Goal: Obtain resource: Download file/media

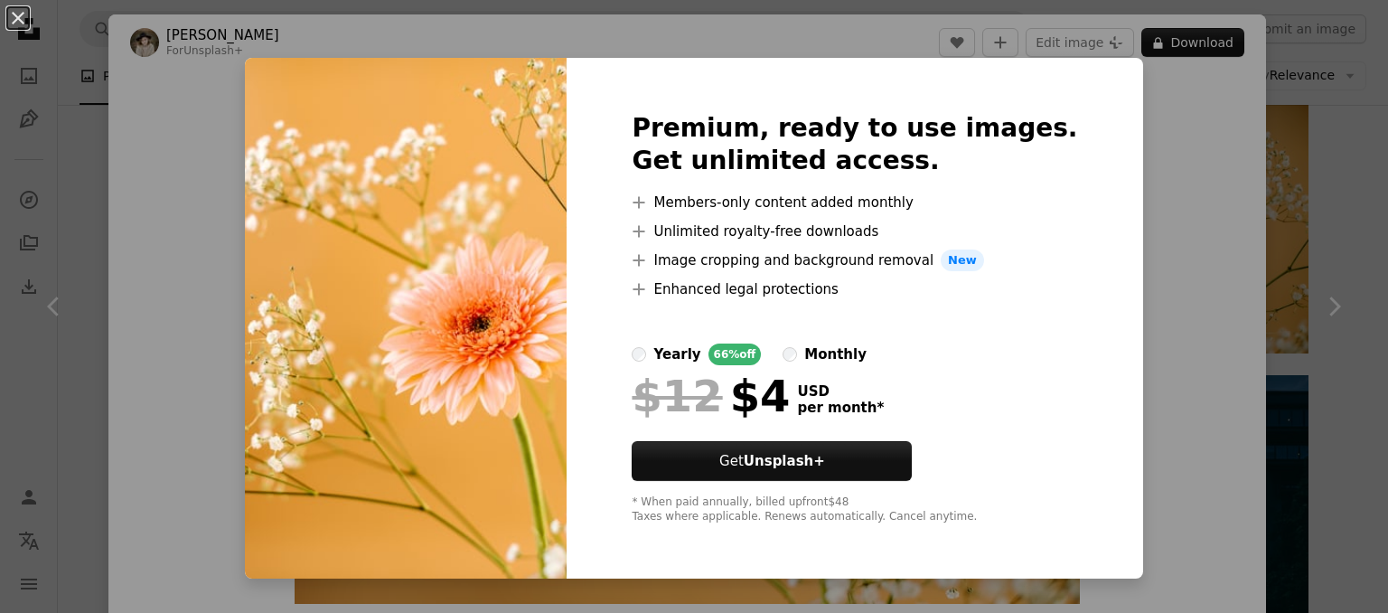
scroll to position [188, 0]
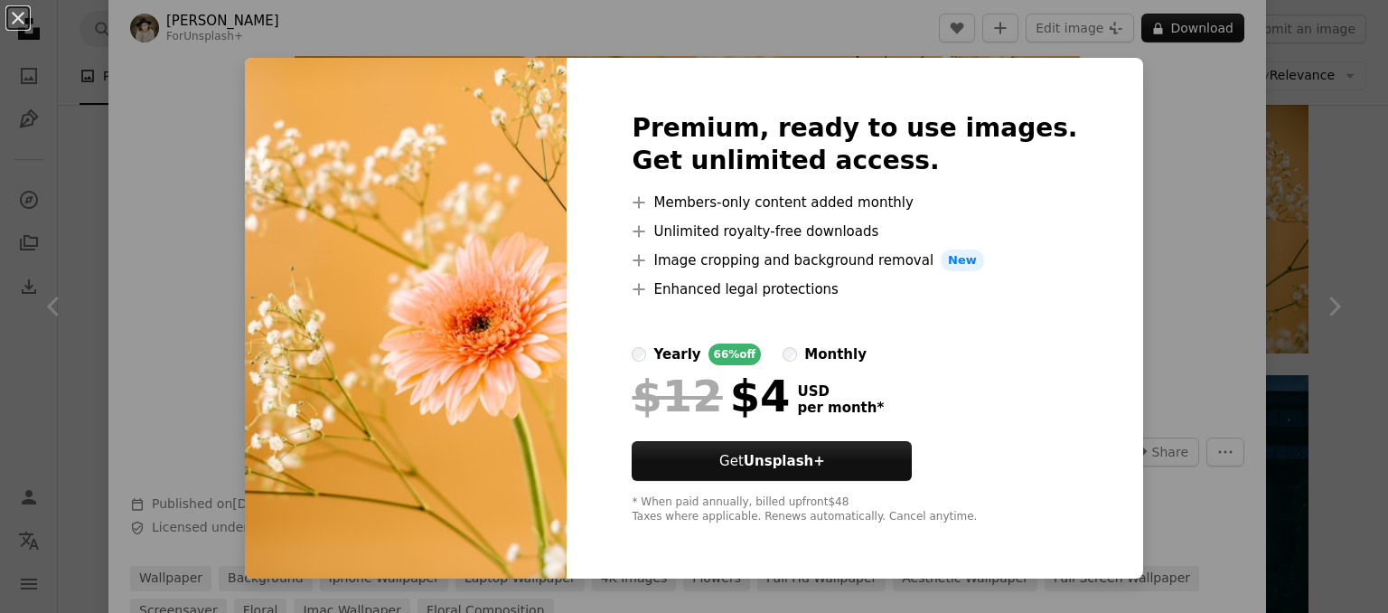
click at [1195, 130] on div "An X shape Premium, ready to use images. Get unlimited access. A plus sign Memb…" at bounding box center [694, 306] width 1388 height 613
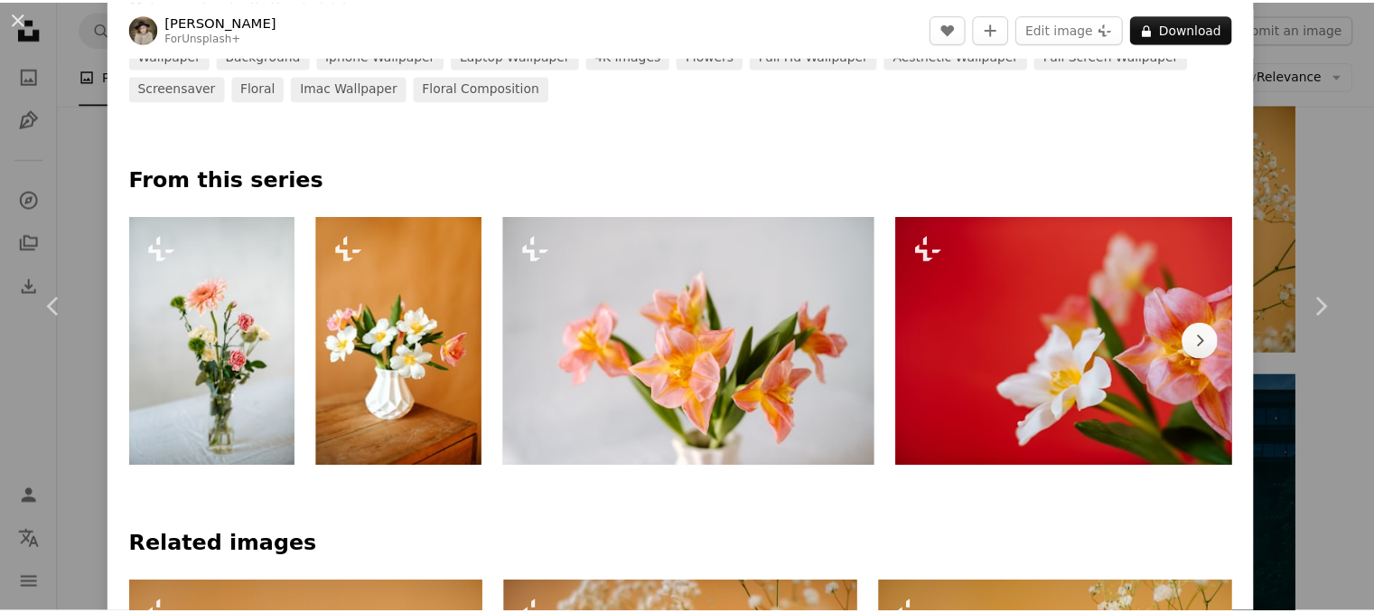
scroll to position [870, 0]
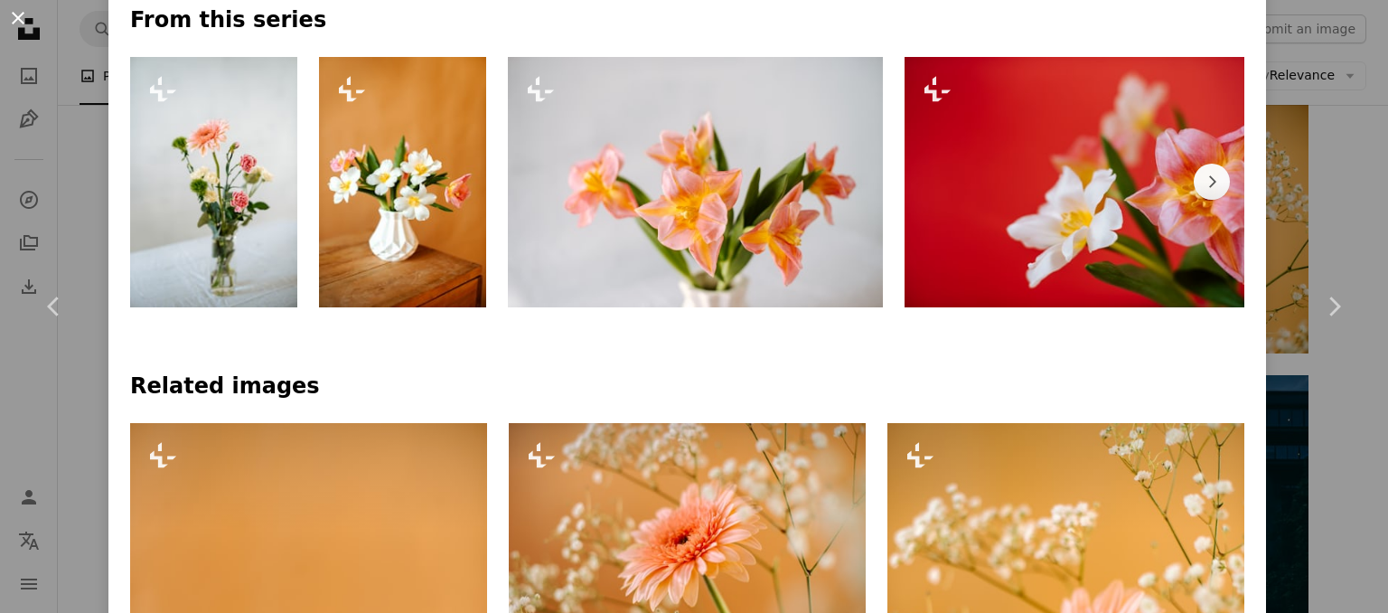
click at [23, 17] on button "An X shape" at bounding box center [18, 18] width 22 height 22
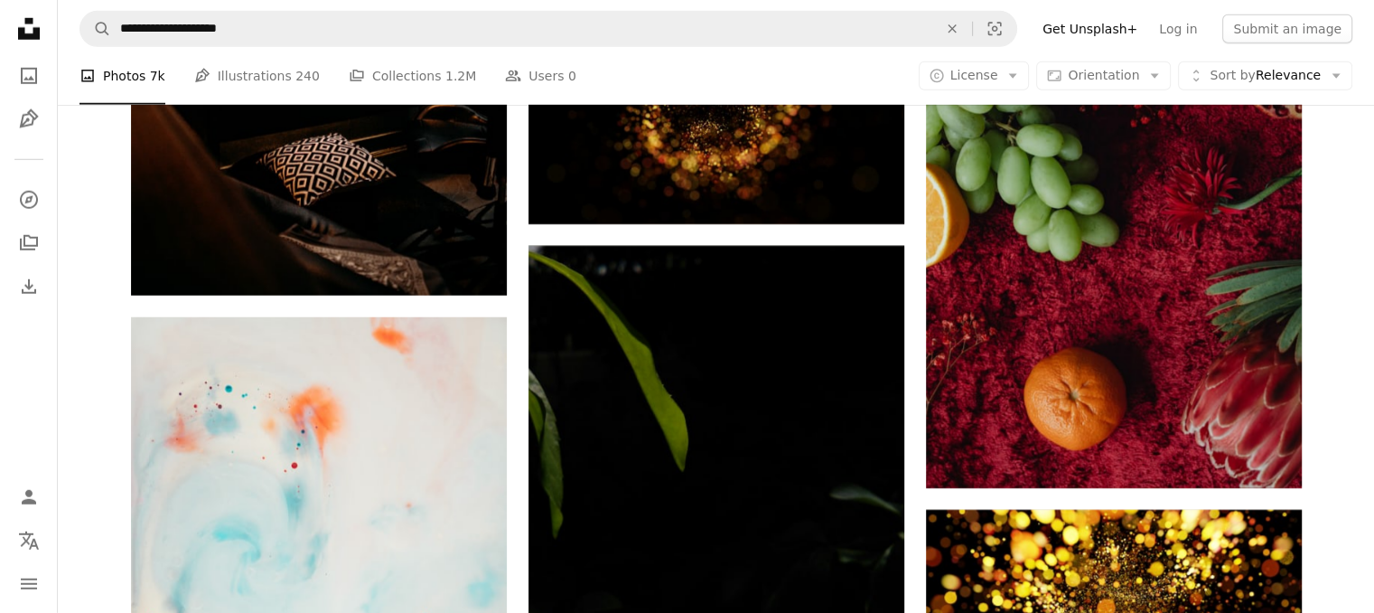
scroll to position [5273, 0]
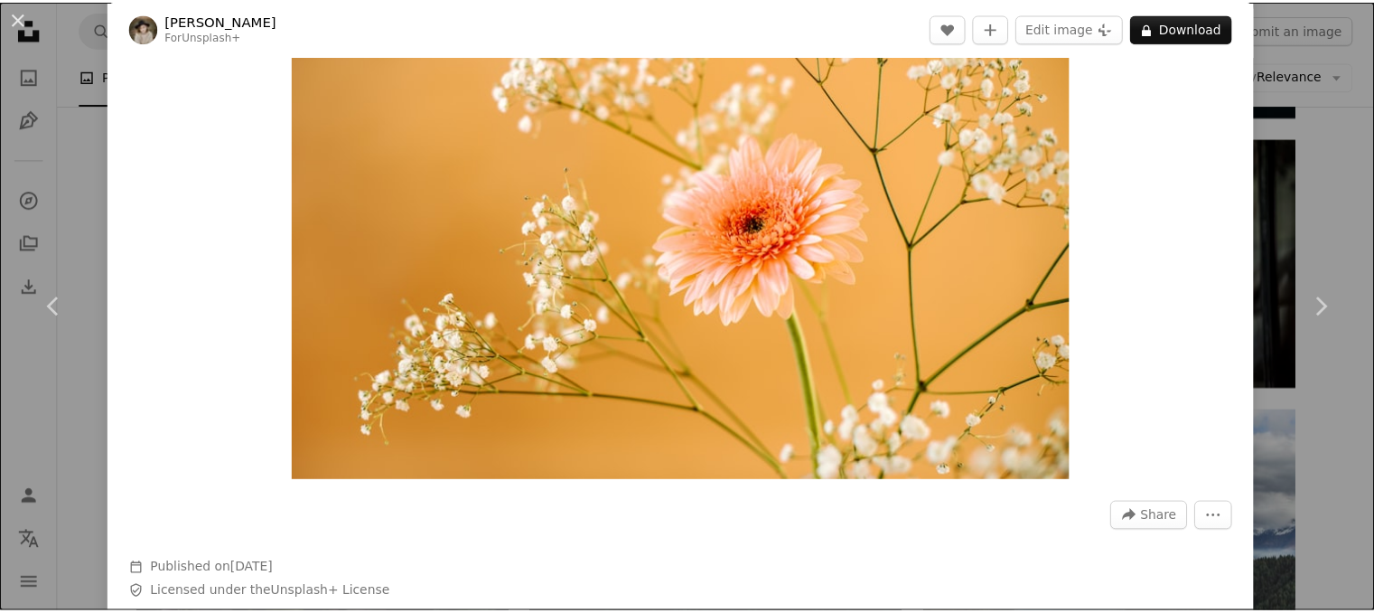
scroll to position [108, 0]
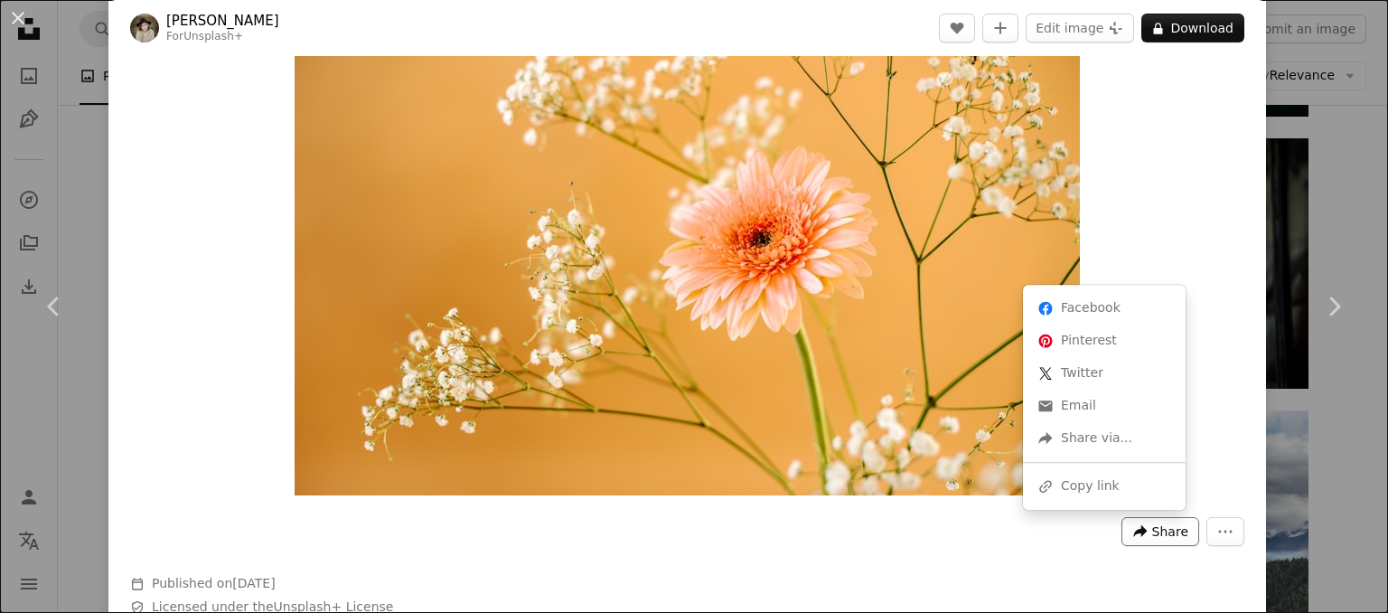
click at [1158, 534] on span "Share" at bounding box center [1170, 531] width 36 height 27
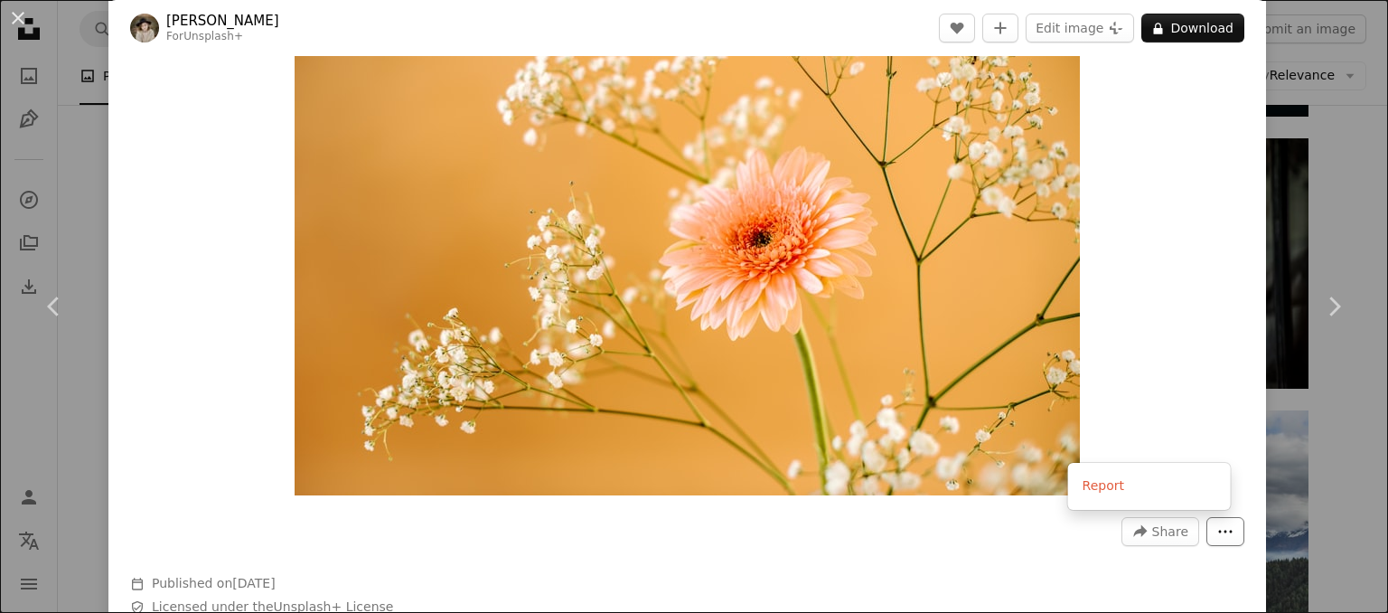
click at [1217, 536] on icon "More Actions" at bounding box center [1225, 531] width 16 height 16
click at [14, 14] on button "An X shape" at bounding box center [18, 18] width 22 height 22
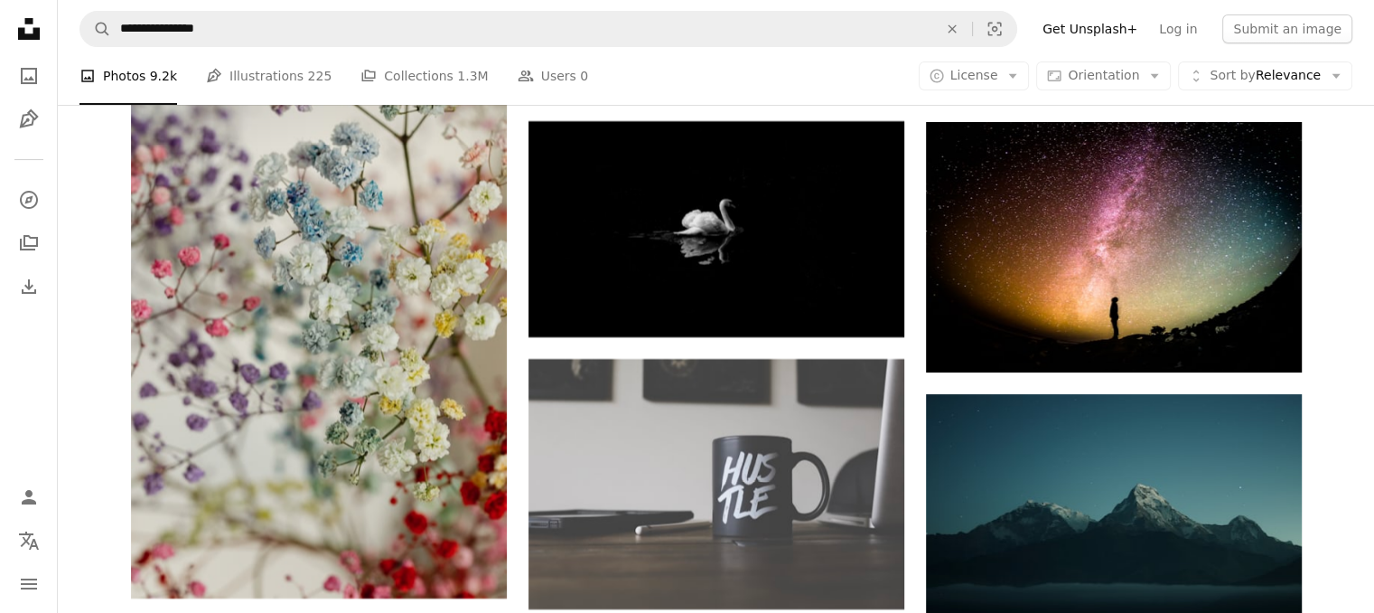
scroll to position [7145, 0]
